Goal: Obtain resource: Download file/media

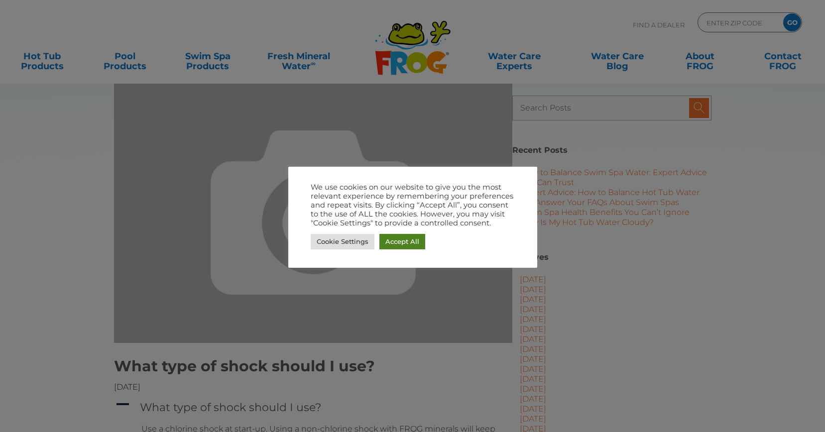
click at [405, 242] on link "Accept All" at bounding box center [402, 241] width 46 height 15
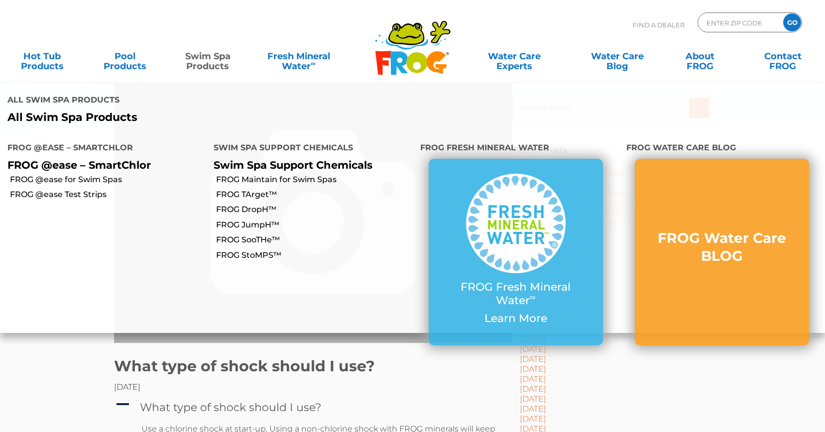
click at [220, 57] on link "Swim Spa Products" at bounding box center [208, 56] width 64 height 20
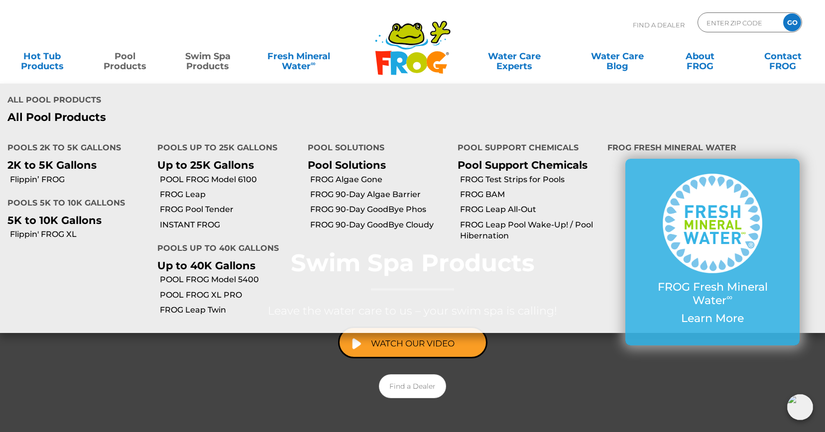
click at [126, 56] on link "Pool Products" at bounding box center [125, 56] width 64 height 20
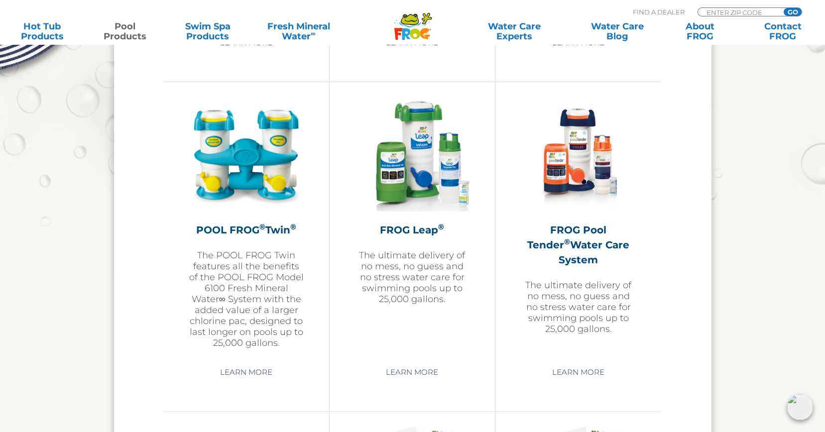
scroll to position [1763, 0]
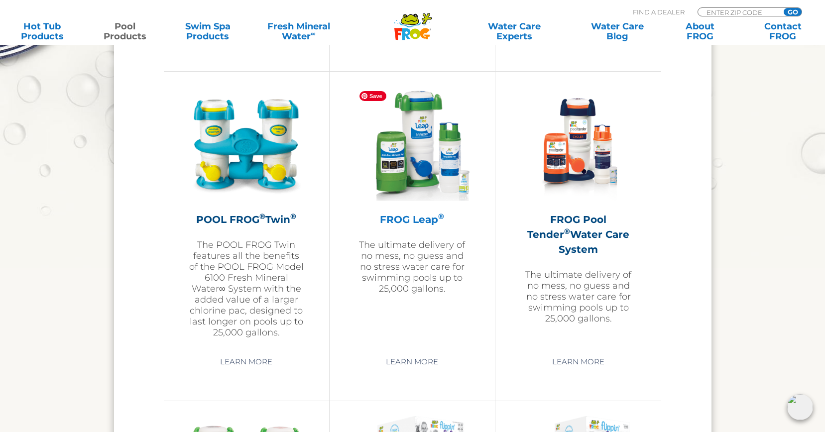
click at [434, 151] on img at bounding box center [412, 145] width 116 height 116
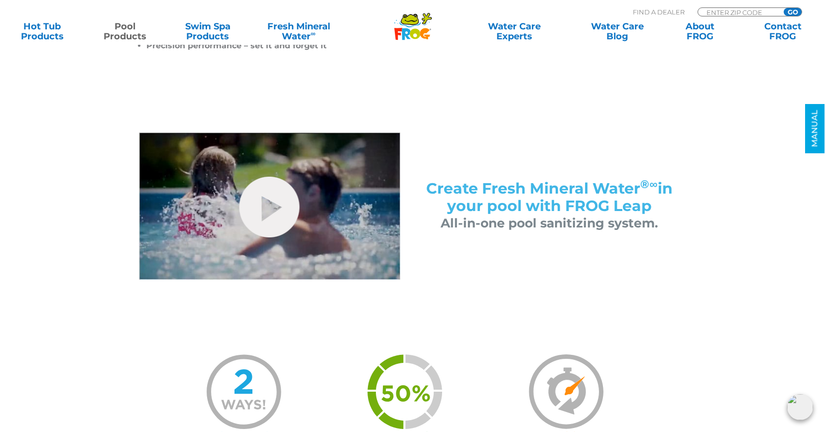
scroll to position [404, 0]
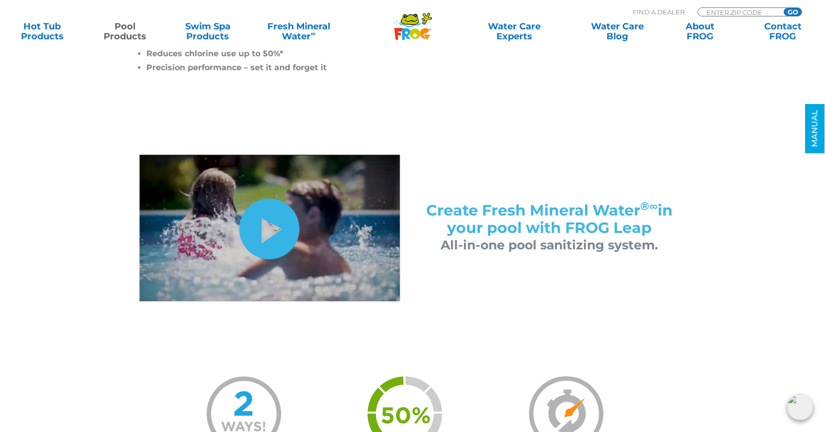
click at [271, 217] on link "hide-me" at bounding box center [269, 229] width 60 height 61
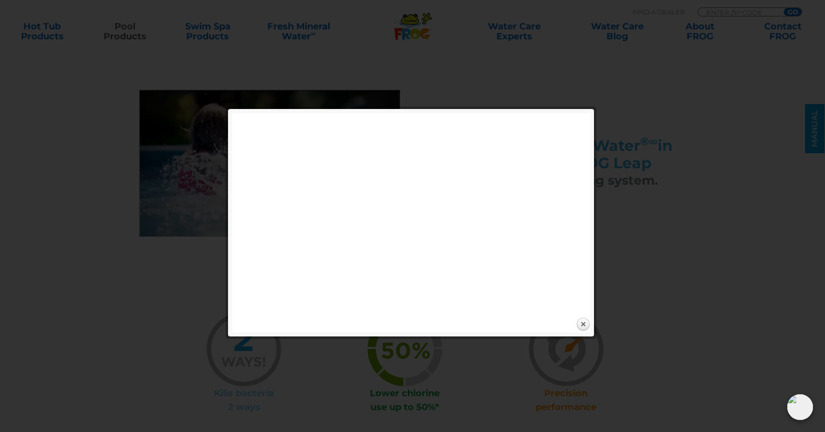
scroll to position [469, 0]
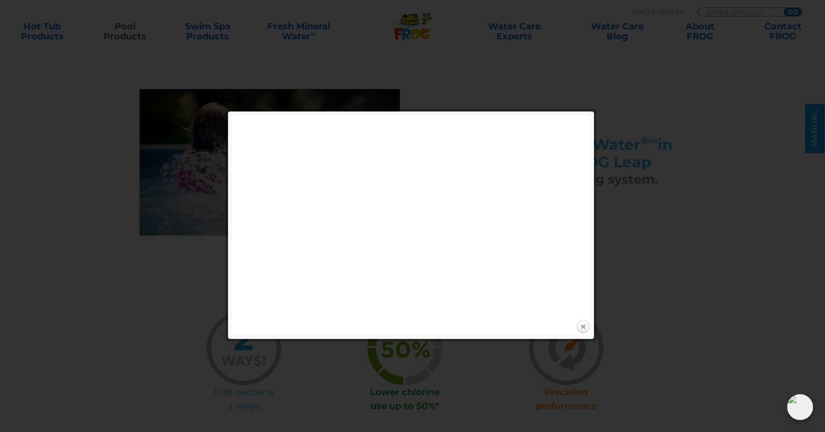
click at [583, 325] on link "Close" at bounding box center [583, 327] width 15 height 15
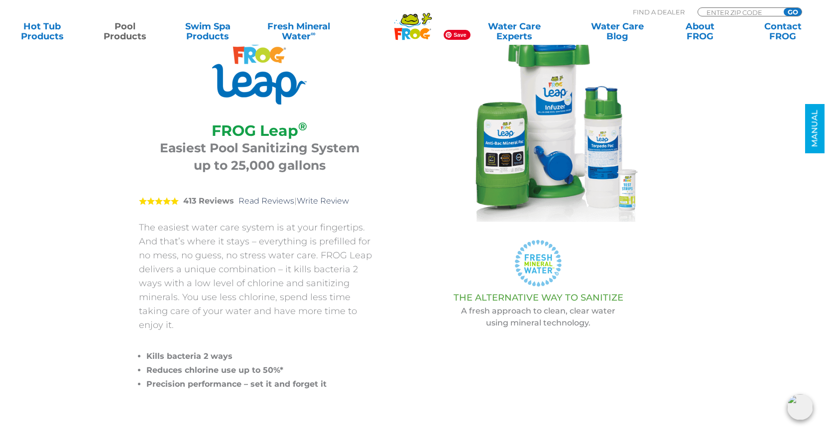
scroll to position [119, 0]
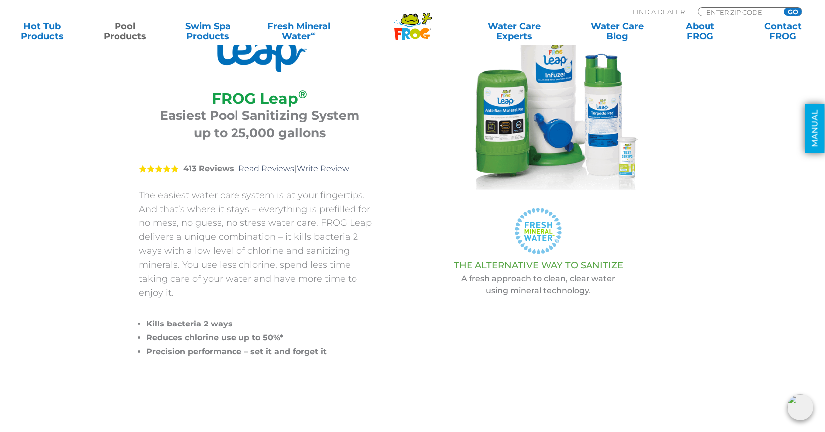
click at [816, 123] on link "MANUAL" at bounding box center [814, 128] width 19 height 49
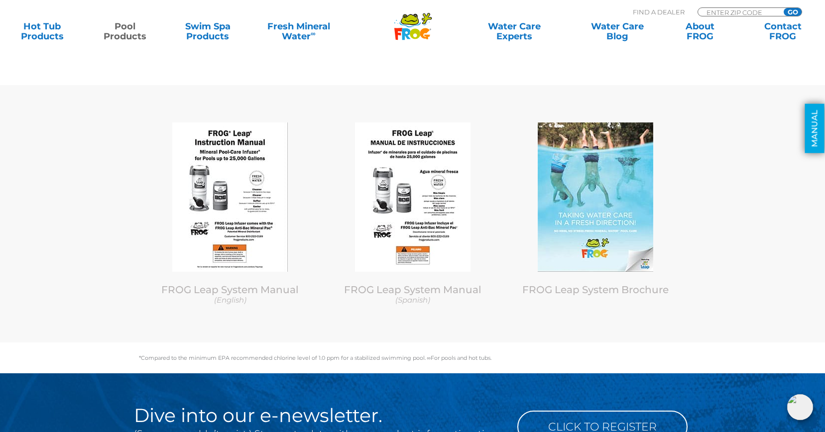
scroll to position [4932, 0]
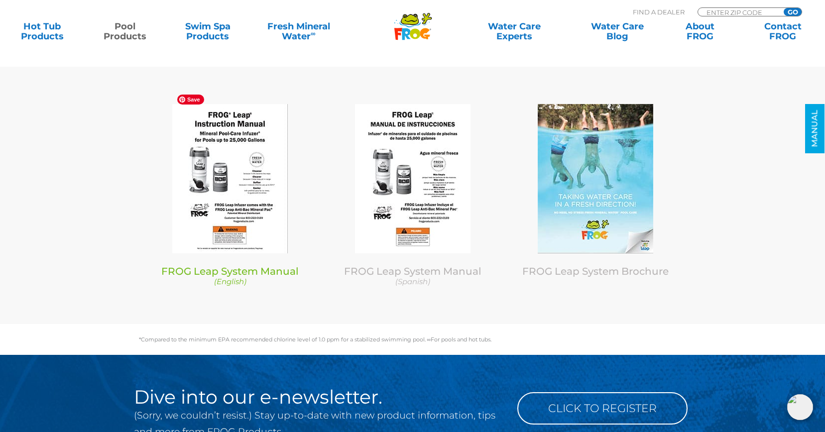
click at [247, 148] on img at bounding box center [230, 178] width 116 height 149
